Goal: Use online tool/utility

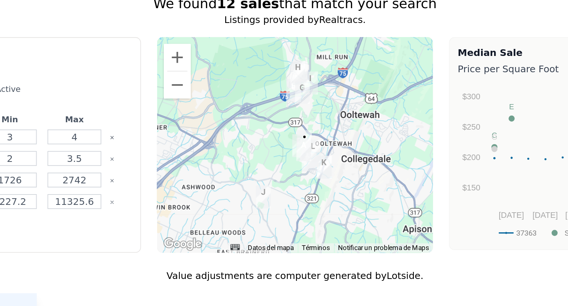
scroll to position [619, 0]
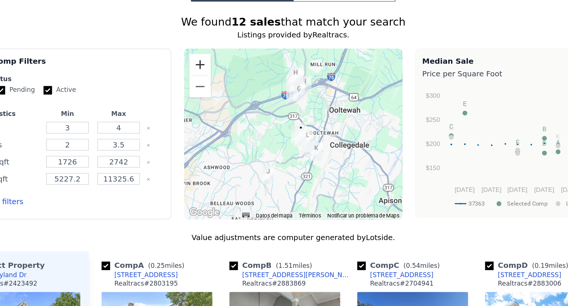
click at [221, 78] on button "Ampliar" at bounding box center [219, 73] width 15 height 15
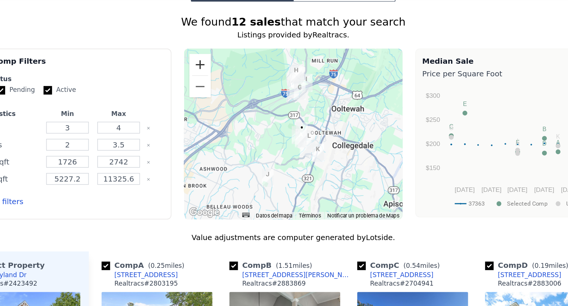
click at [221, 78] on button "Ampliar" at bounding box center [219, 73] width 15 height 15
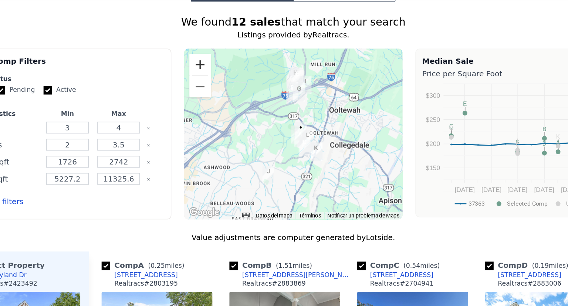
click at [221, 78] on button "Ampliar" at bounding box center [219, 73] width 15 height 15
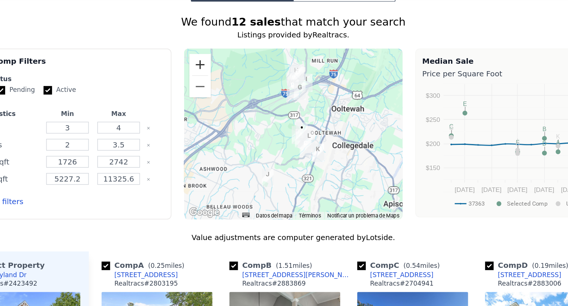
click at [221, 78] on button "Ampliar" at bounding box center [219, 73] width 15 height 15
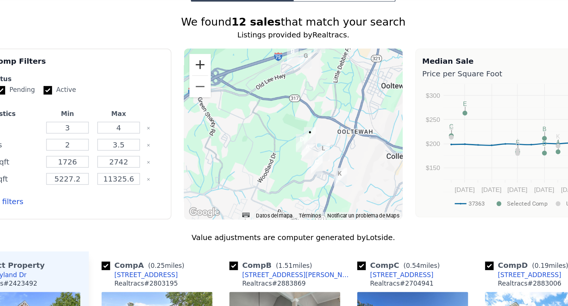
click at [221, 78] on button "Ampliar" at bounding box center [219, 73] width 15 height 15
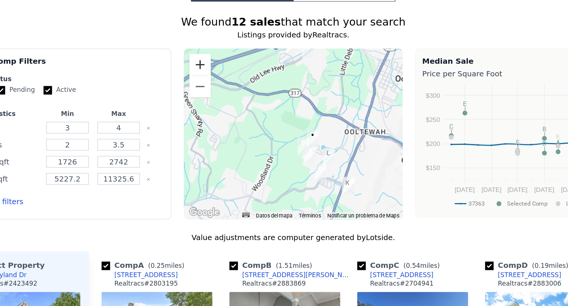
click at [221, 78] on button "Ampliar" at bounding box center [219, 73] width 15 height 15
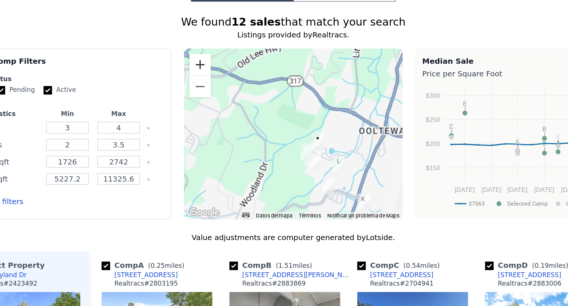
click at [221, 78] on button "Ampliar" at bounding box center [219, 73] width 15 height 15
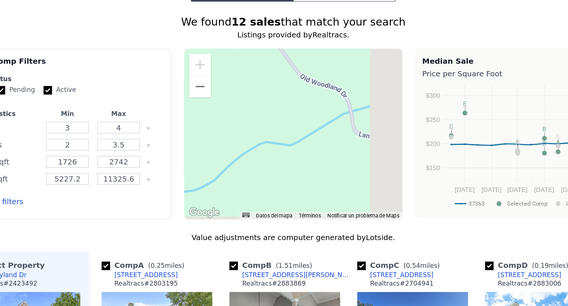
drag, startPoint x: 317, startPoint y: 139, endPoint x: 241, endPoint y: 79, distance: 96.9
click at [241, 79] on div at bounding box center [284, 121] width 152 height 118
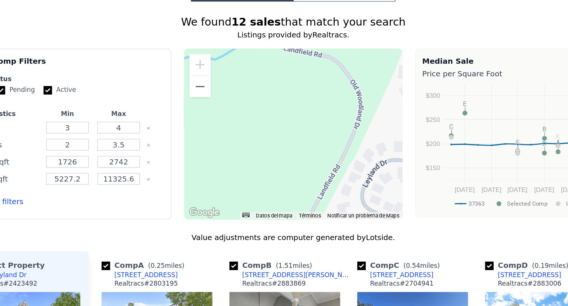
drag, startPoint x: 313, startPoint y: 165, endPoint x: 255, endPoint y: 85, distance: 98.7
click at [255, 85] on div at bounding box center [284, 121] width 152 height 118
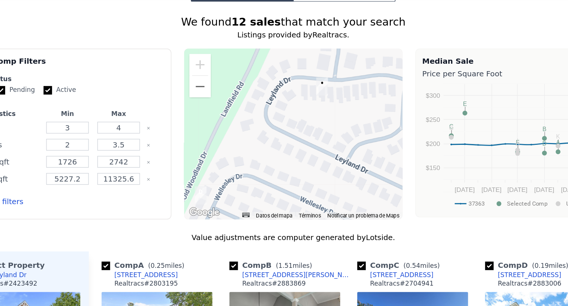
drag, startPoint x: 306, startPoint y: 137, endPoint x: 280, endPoint y: 155, distance: 30.9
click at [280, 155] on div at bounding box center [284, 121] width 152 height 118
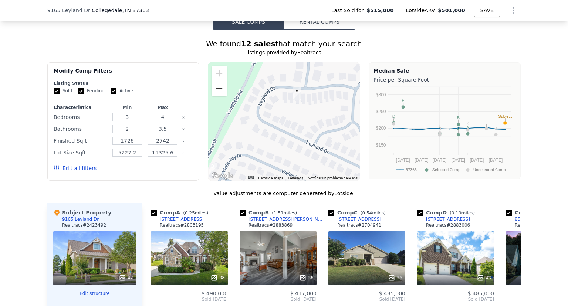
click at [218, 95] on button "Reducir" at bounding box center [219, 88] width 15 height 15
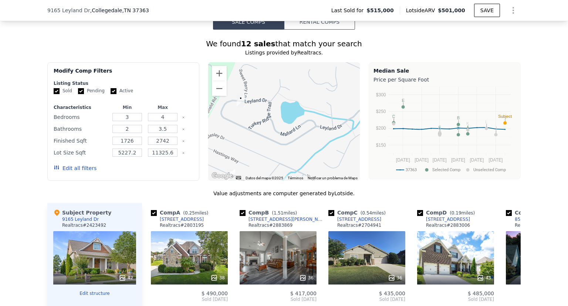
drag, startPoint x: 300, startPoint y: 129, endPoint x: 246, endPoint y: 124, distance: 54.9
click at [246, 124] on div at bounding box center [284, 121] width 152 height 118
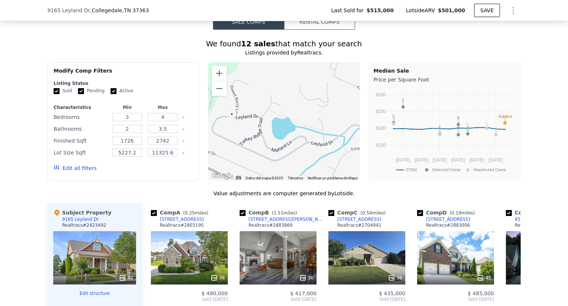
drag, startPoint x: 268, startPoint y: 134, endPoint x: 259, endPoint y: 153, distance: 21.0
click at [259, 153] on div at bounding box center [284, 121] width 152 height 118
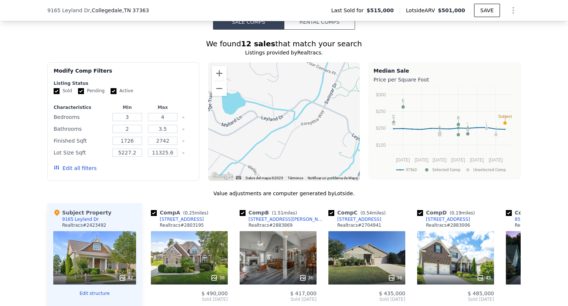
drag, startPoint x: 257, startPoint y: 152, endPoint x: 207, endPoint y: 126, distance: 55.8
click at [208, 126] on div at bounding box center [284, 121] width 152 height 118
click at [219, 91] on button "Reducir" at bounding box center [219, 88] width 15 height 15
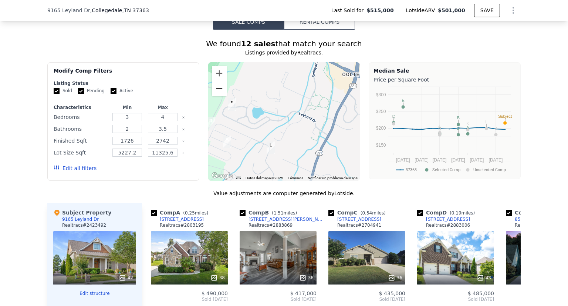
click at [219, 91] on button "Reducir" at bounding box center [219, 88] width 15 height 15
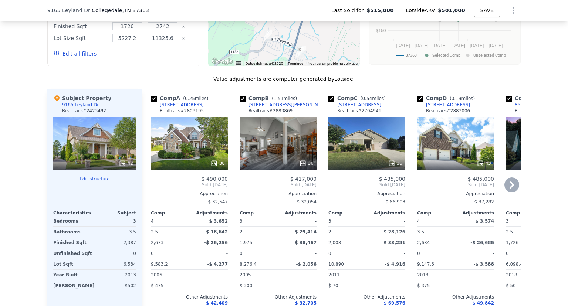
scroll to position [734, 0]
